Goal: Obtain resource: Download file/media

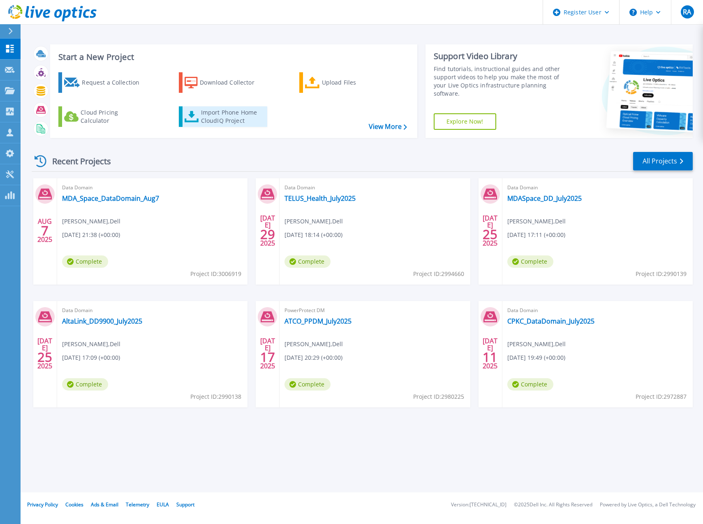
click at [214, 113] on div "Import Phone Home CloudIQ Project" at bounding box center [233, 117] width 64 height 16
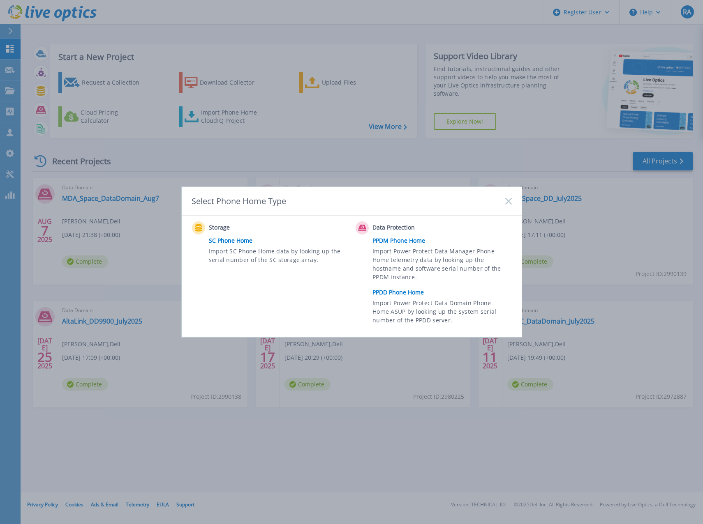
click at [392, 240] on link "PPDM Phone Home" at bounding box center [443, 241] width 143 height 12
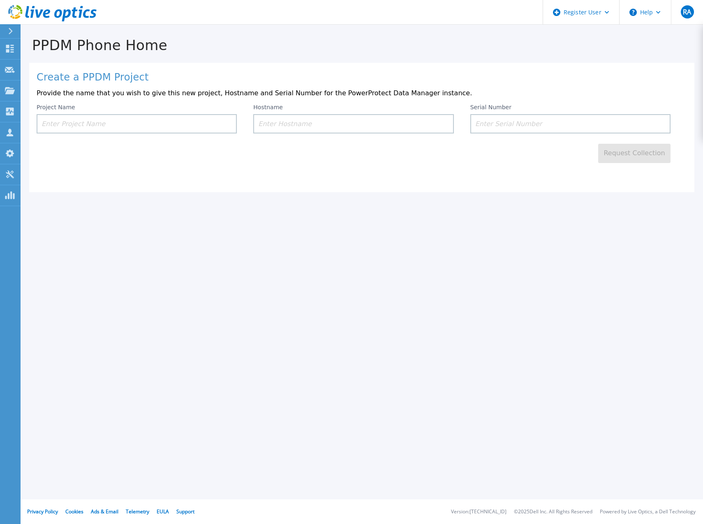
click at [152, 122] on input at bounding box center [137, 123] width 200 height 19
type input "YEG-DM5500-DC[DATE]"
click at [388, 125] on input at bounding box center [353, 123] width 200 height 19
click at [335, 128] on input at bounding box center [353, 123] width 200 height 19
paste input "backup-dm5500-dc1"
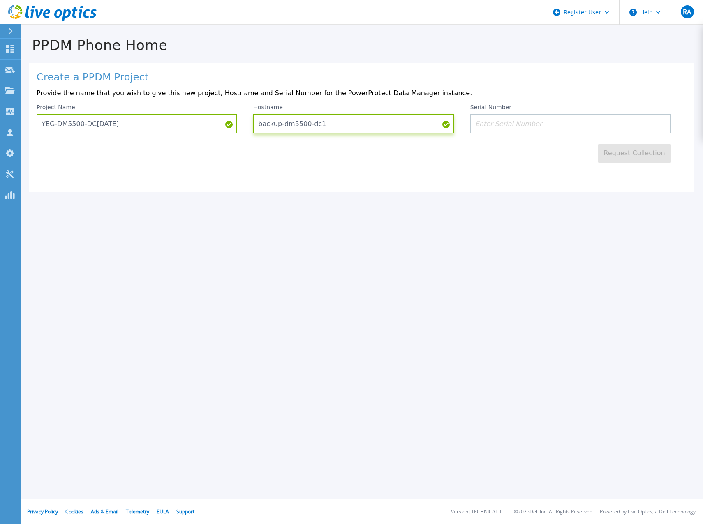
type input "backup-dm5500-dc1"
click at [505, 131] on input at bounding box center [570, 123] width 200 height 19
paste input "DE300234502856"
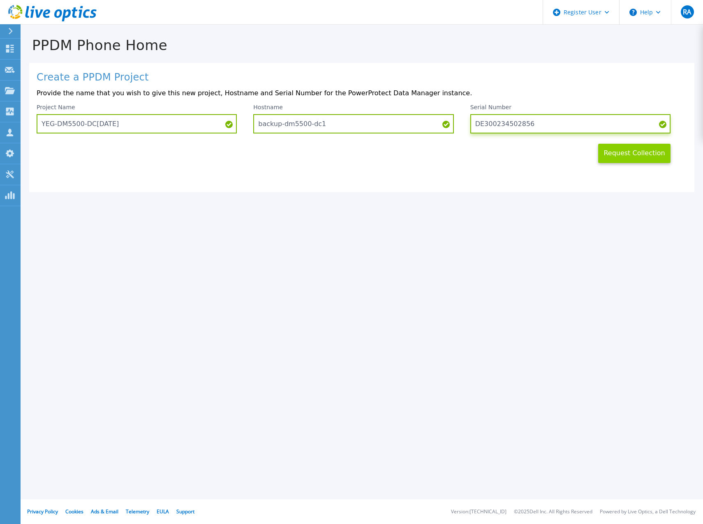
type input "DE300234502856"
click at [620, 153] on button "Request Collection" at bounding box center [634, 153] width 72 height 19
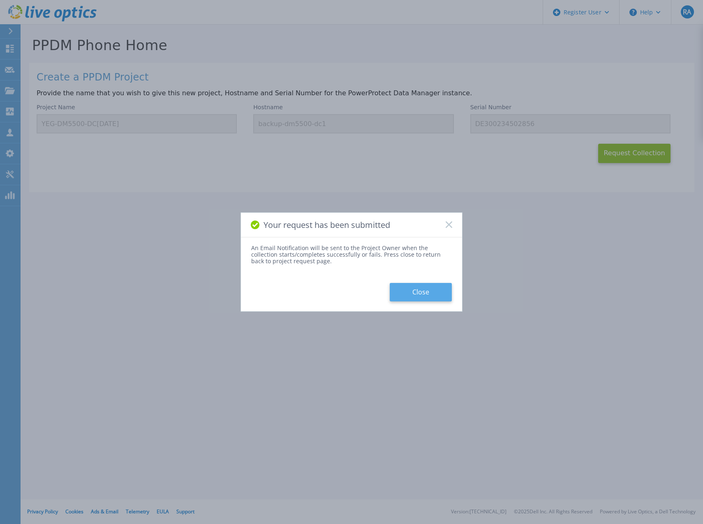
click at [426, 293] on button "Close" at bounding box center [421, 292] width 62 height 18
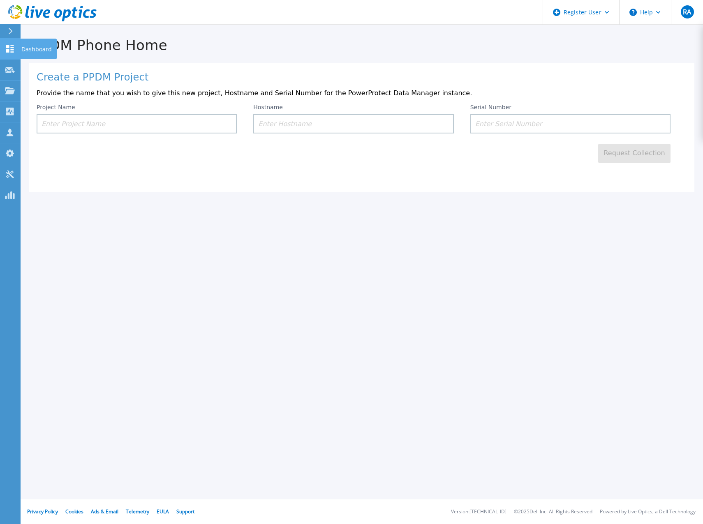
click at [12, 50] on icon at bounding box center [10, 49] width 8 height 8
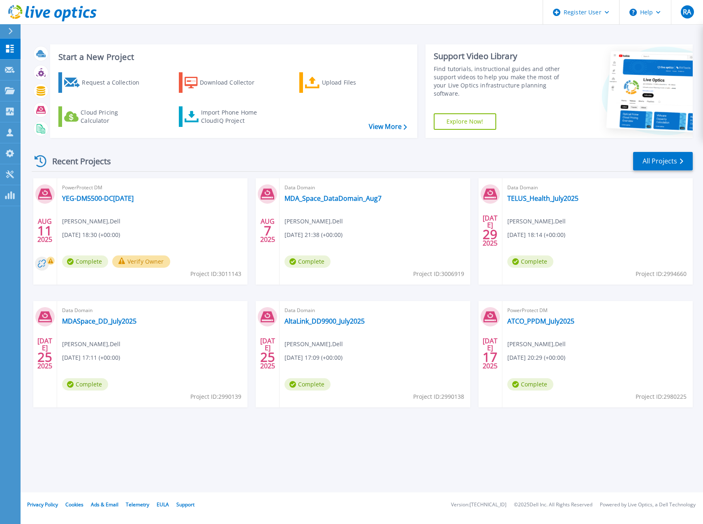
click at [146, 262] on button "Verify Owner" at bounding box center [141, 262] width 58 height 12
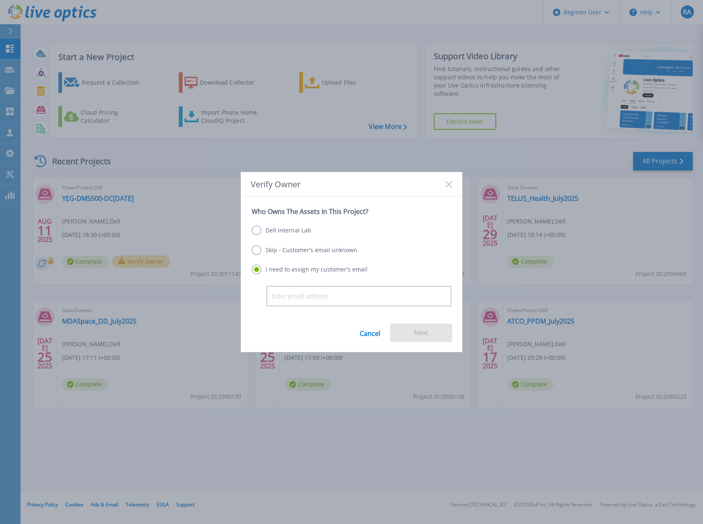
click at [266, 231] on label "Dell Internal Lab" at bounding box center [282, 231] width 60 height 10
click at [0, 0] on input "Dell Internal Lab" at bounding box center [0, 0] width 0 height 0
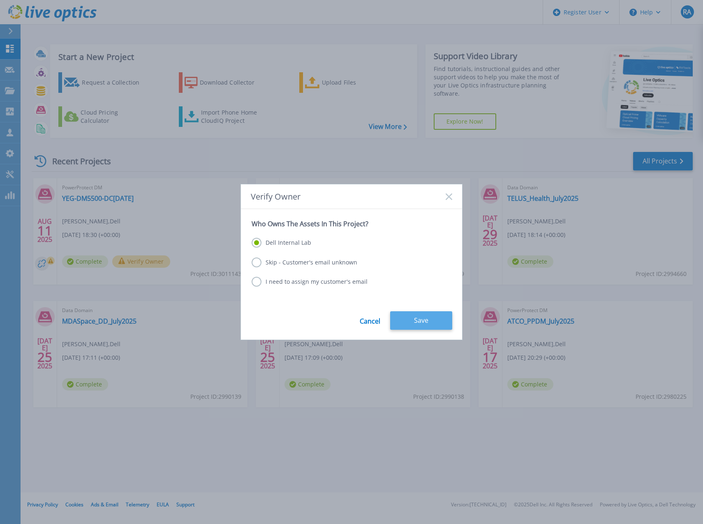
click at [422, 317] on button "Save" at bounding box center [421, 321] width 62 height 18
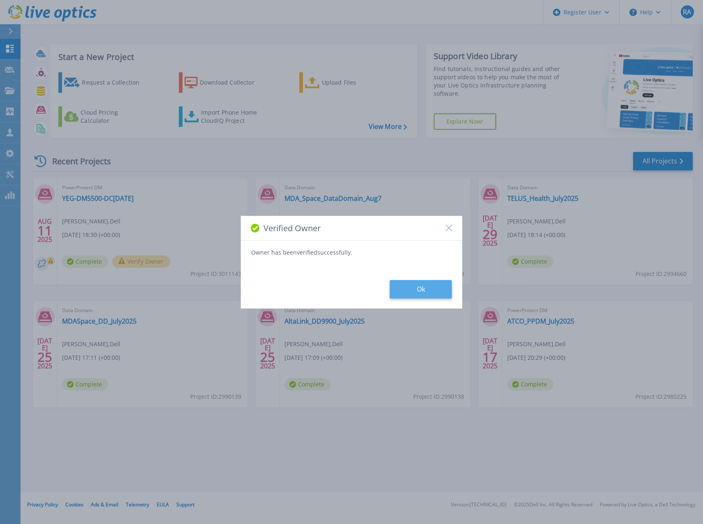
click at [404, 284] on button "Ok" at bounding box center [421, 289] width 62 height 18
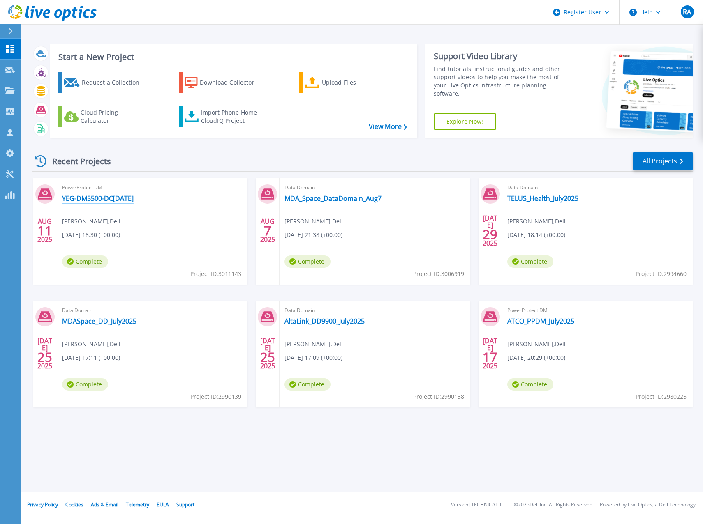
click at [127, 197] on link "YEG-DM5500-DC[DATE]" at bounding box center [98, 198] width 72 height 8
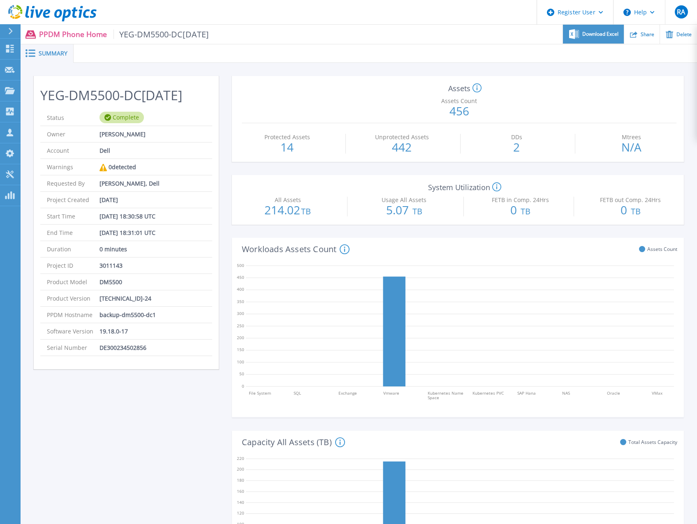
click at [596, 34] on span "Download Excel" at bounding box center [600, 34] width 36 height 5
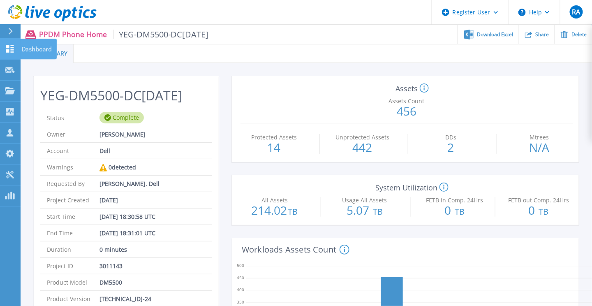
click at [8, 49] on icon at bounding box center [10, 49] width 8 height 8
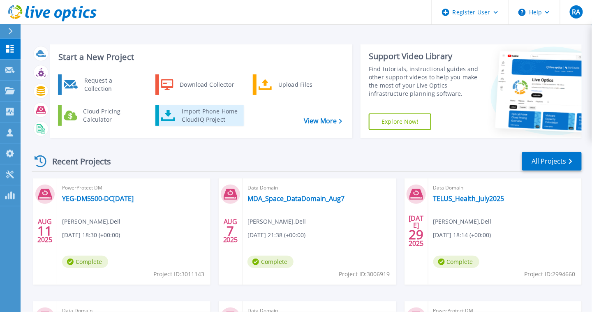
click at [212, 114] on div "Import Phone Home CloudIQ Project" at bounding box center [210, 115] width 64 height 16
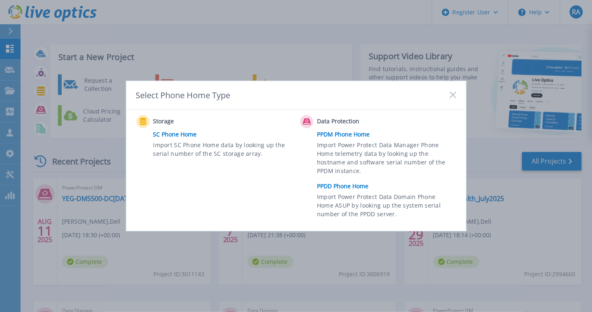
click at [347, 134] on link "PPDM Phone Home" at bounding box center [388, 134] width 143 height 12
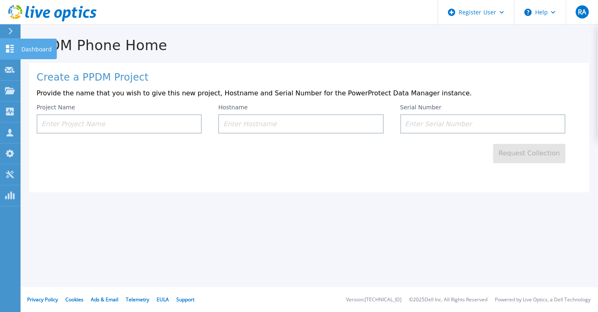
click at [12, 56] on link "Dashboard Dashboard" at bounding box center [10, 49] width 21 height 21
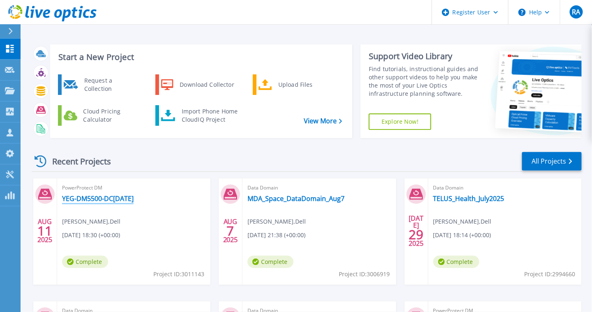
click at [103, 197] on link "YEG-DM5500-DC[DATE]" at bounding box center [98, 198] width 72 height 8
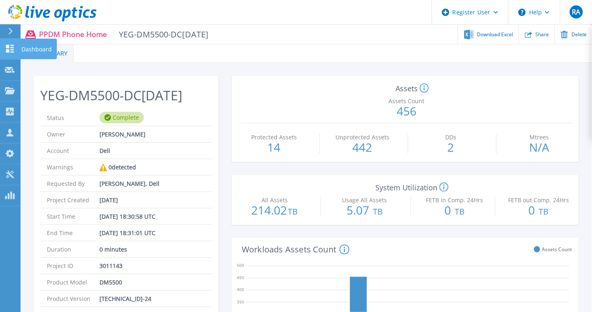
click at [18, 49] on link "Dashboard Dashboard" at bounding box center [10, 49] width 21 height 21
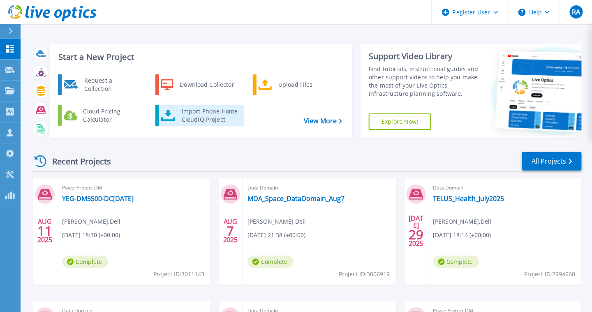
click at [195, 114] on div "Import Phone Home CloudIQ Project" at bounding box center [210, 115] width 64 height 16
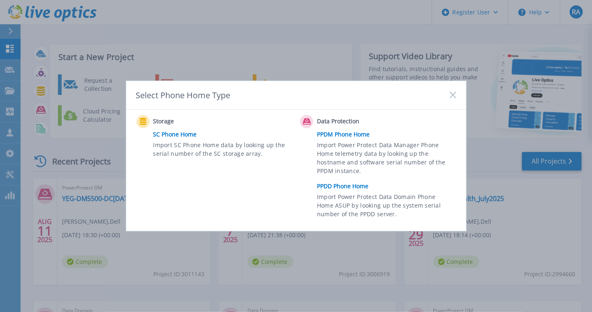
click at [342, 185] on link "PPDD Phone Home" at bounding box center [388, 186] width 143 height 12
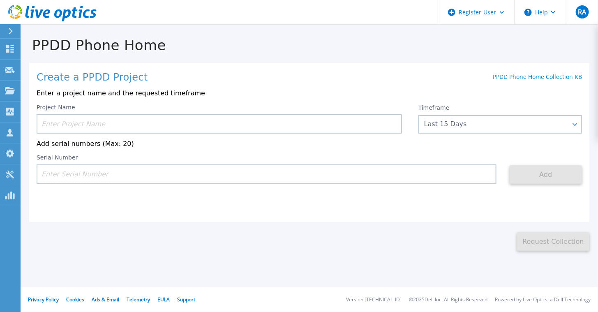
click at [125, 124] on input at bounding box center [219, 123] width 365 height 19
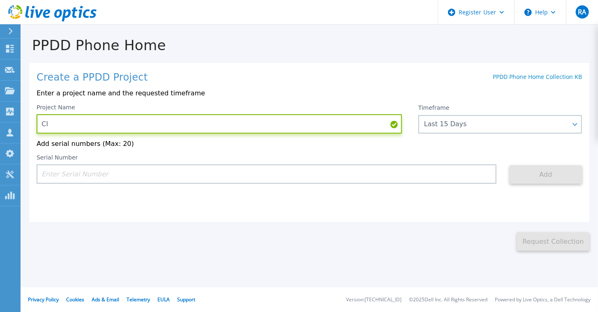
type input "C"
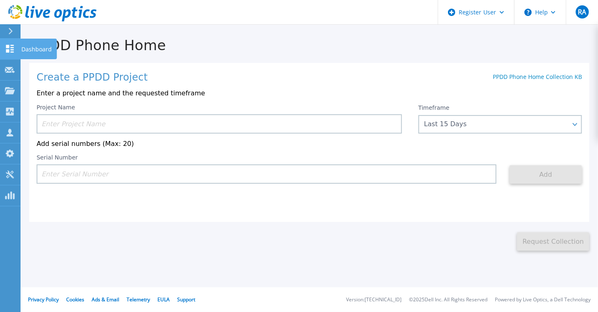
click at [7, 46] on icon at bounding box center [10, 49] width 8 height 8
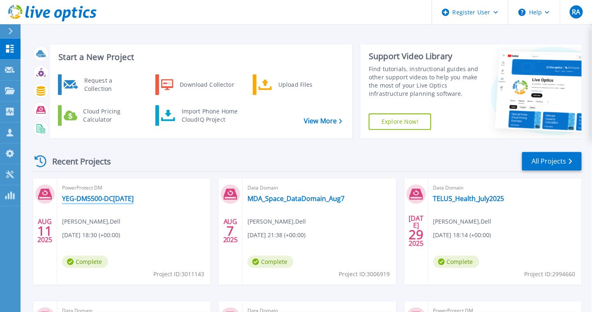
click at [83, 195] on link "YEG-DM5500-DC[DATE]" at bounding box center [98, 198] width 72 height 8
